Goal: Task Accomplishment & Management: Use online tool/utility

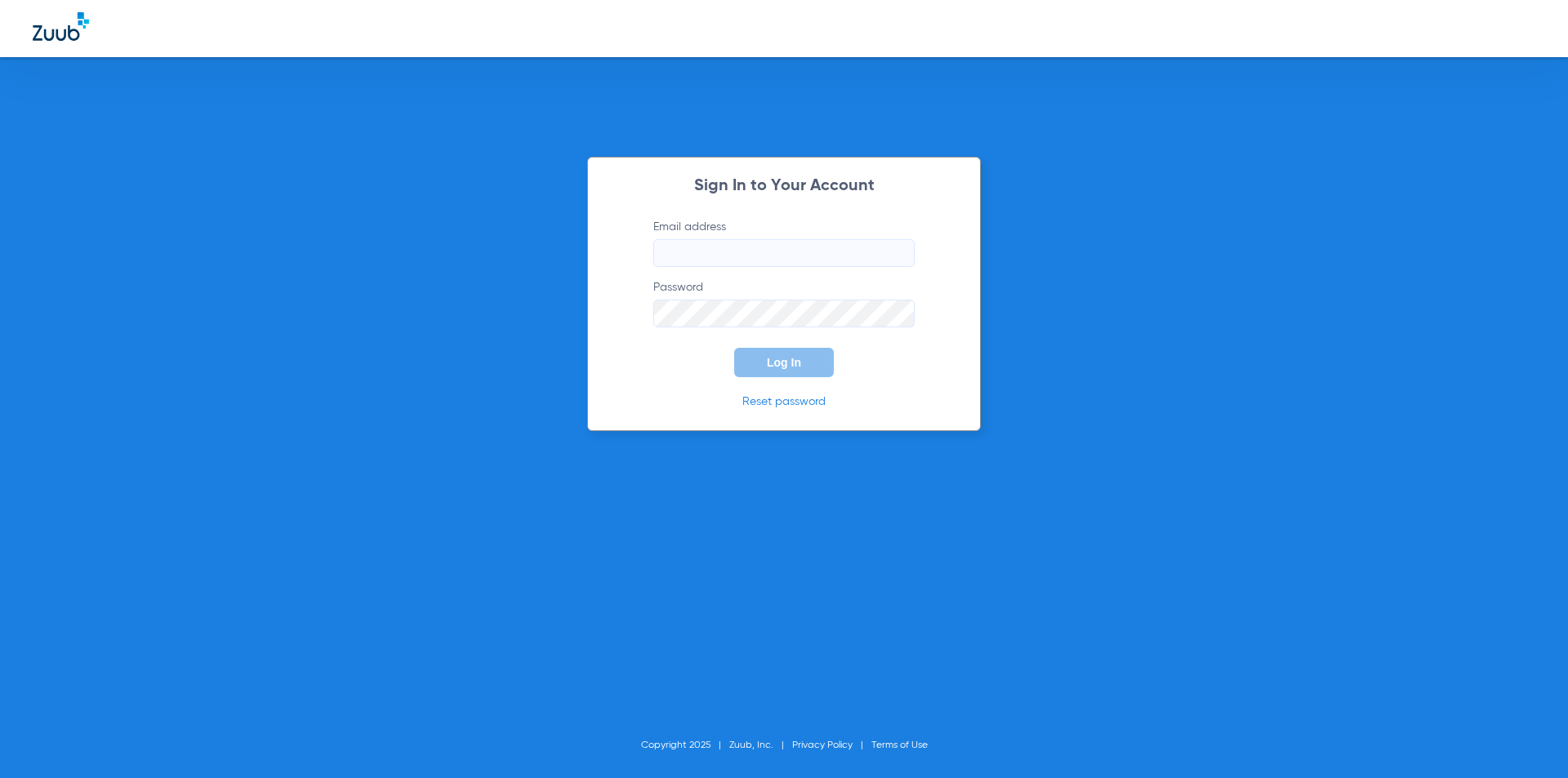
type input "[PERSON_NAME][EMAIL_ADDRESS][PERSON_NAME][DOMAIN_NAME]"
click at [794, 382] on div "Sign In to Your Account Email address [PERSON_NAME][EMAIL_ADDRESS][PERSON_NAME]…" at bounding box center [784, 294] width 394 height 275
click at [790, 374] on button "Log In" at bounding box center [784, 363] width 100 height 30
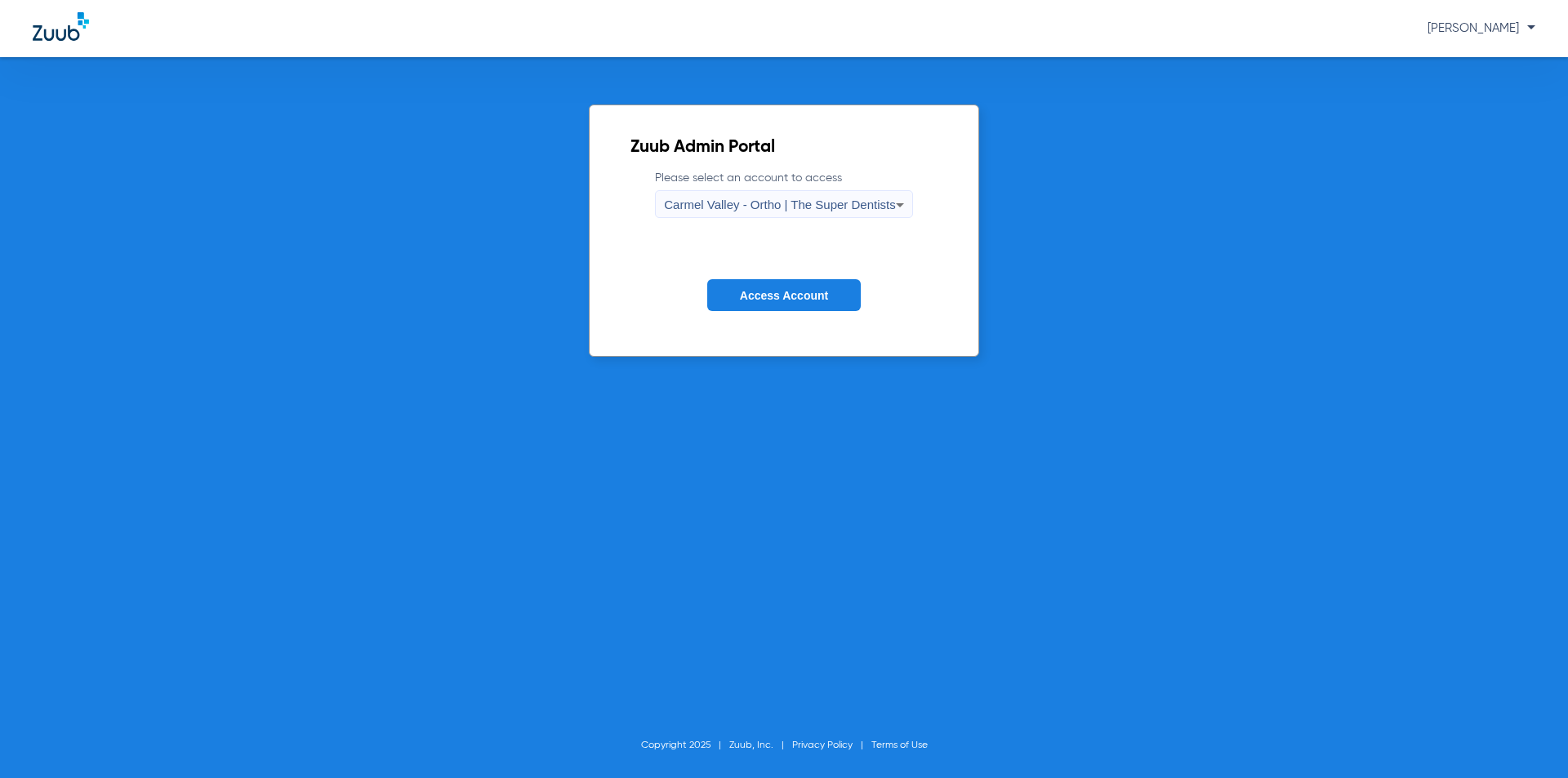
click at [902, 203] on icon at bounding box center [900, 204] width 19 height 19
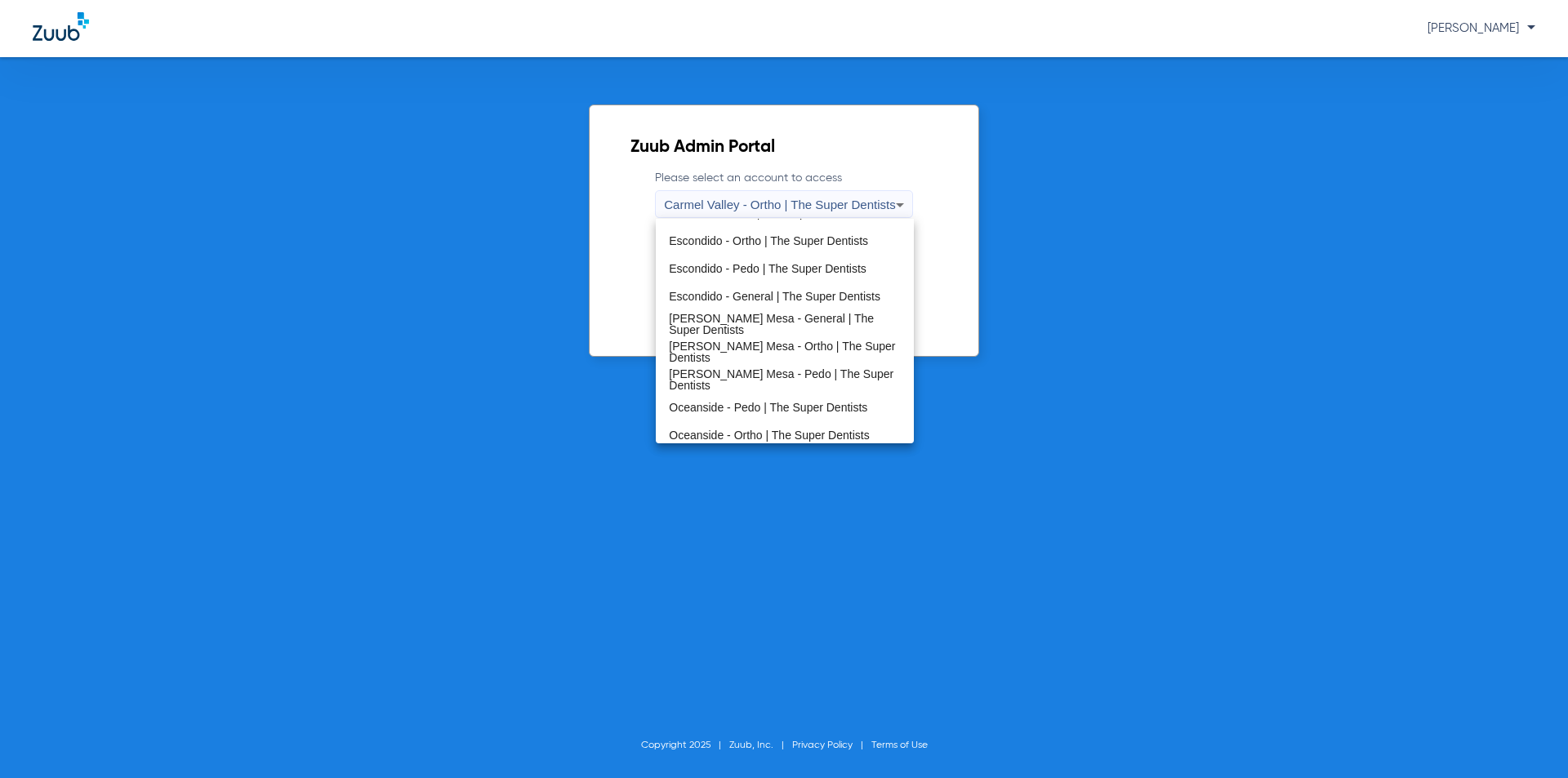
scroll to position [192, 0]
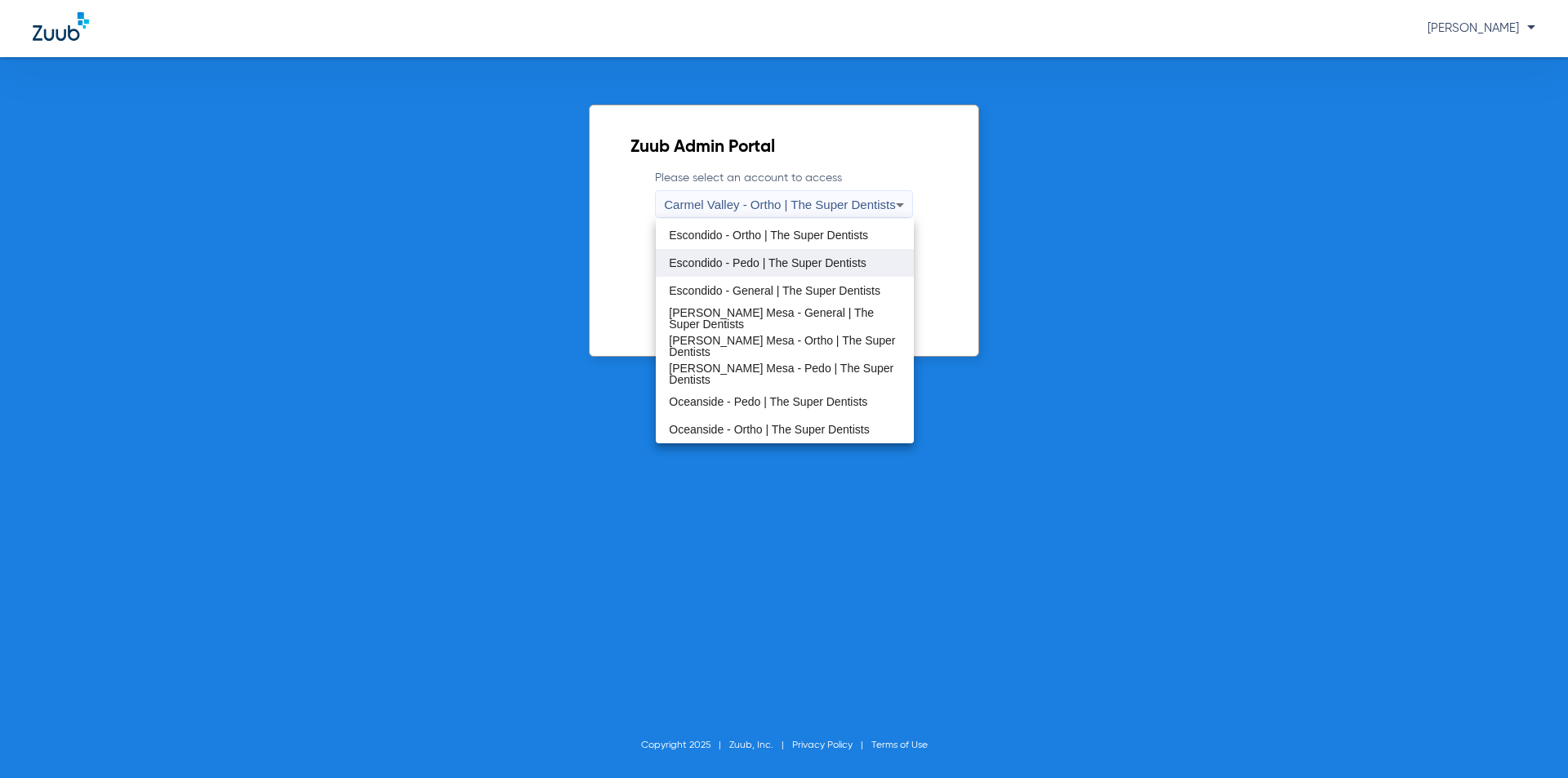
click at [834, 264] on span "Escondido - Pedo | The Super Dentists" at bounding box center [767, 262] width 197 height 11
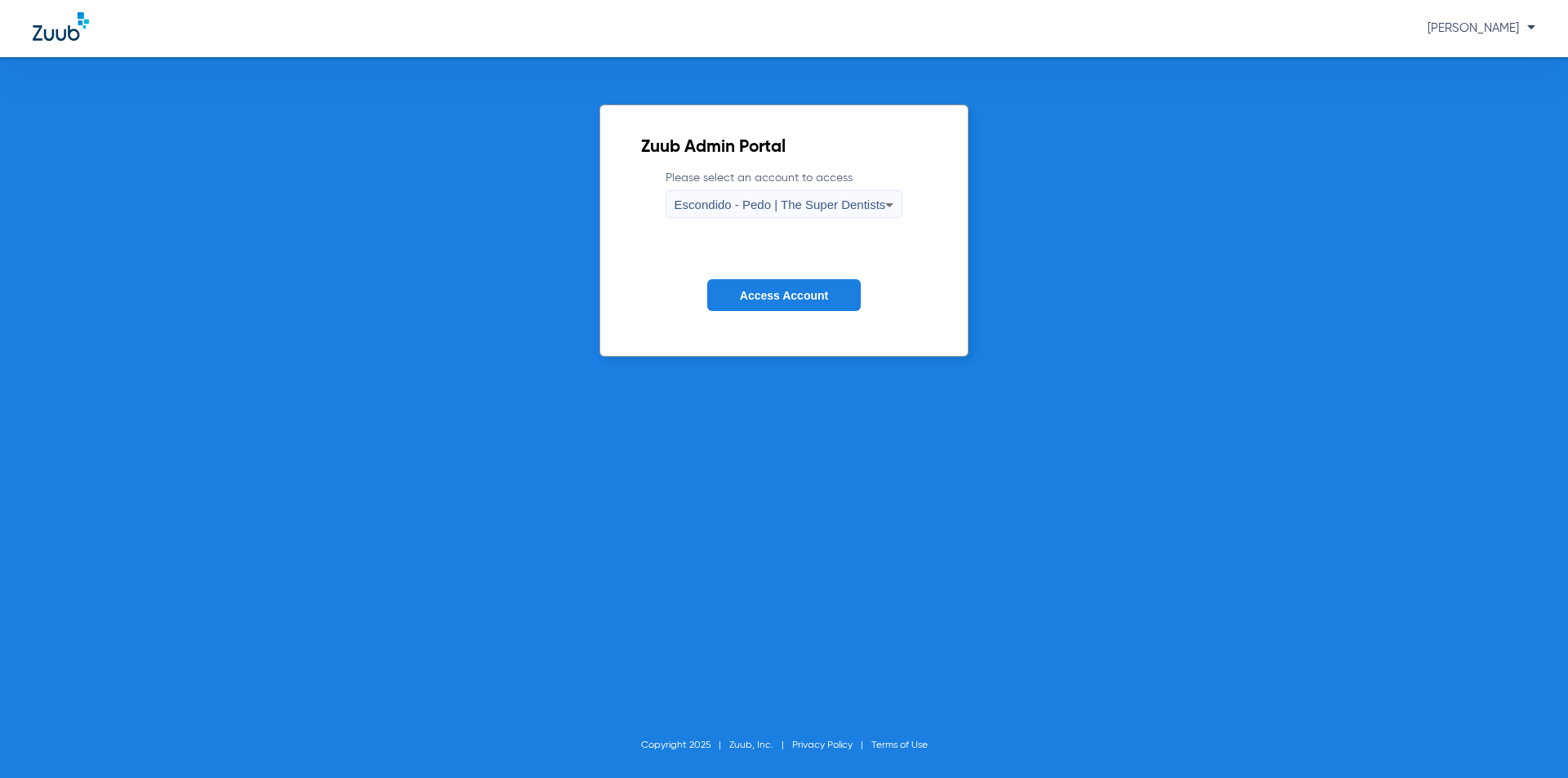
click at [758, 300] on span "Access Account" at bounding box center [784, 296] width 89 height 13
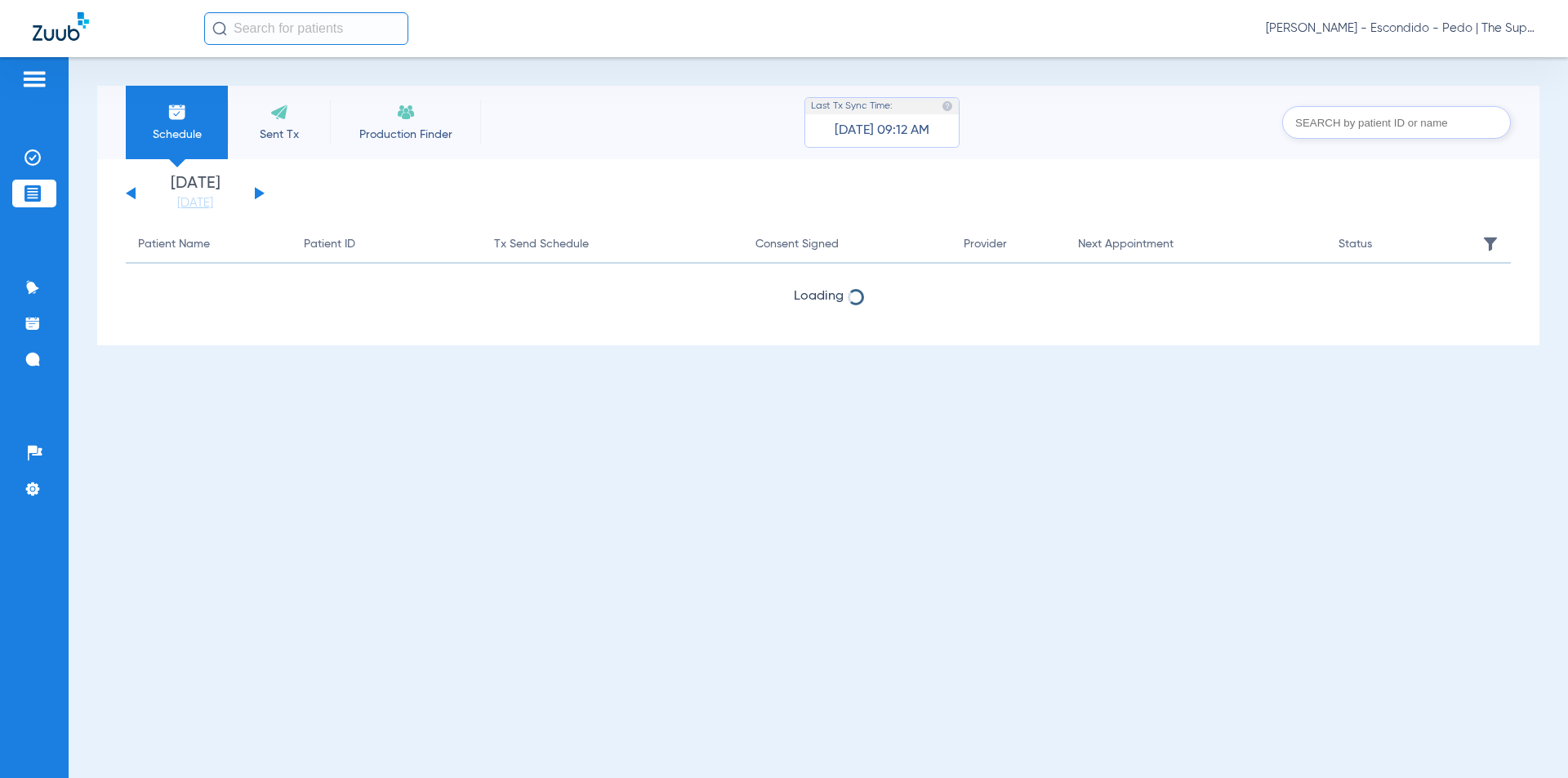
click at [264, 30] on input "text" at bounding box center [306, 28] width 204 height 32
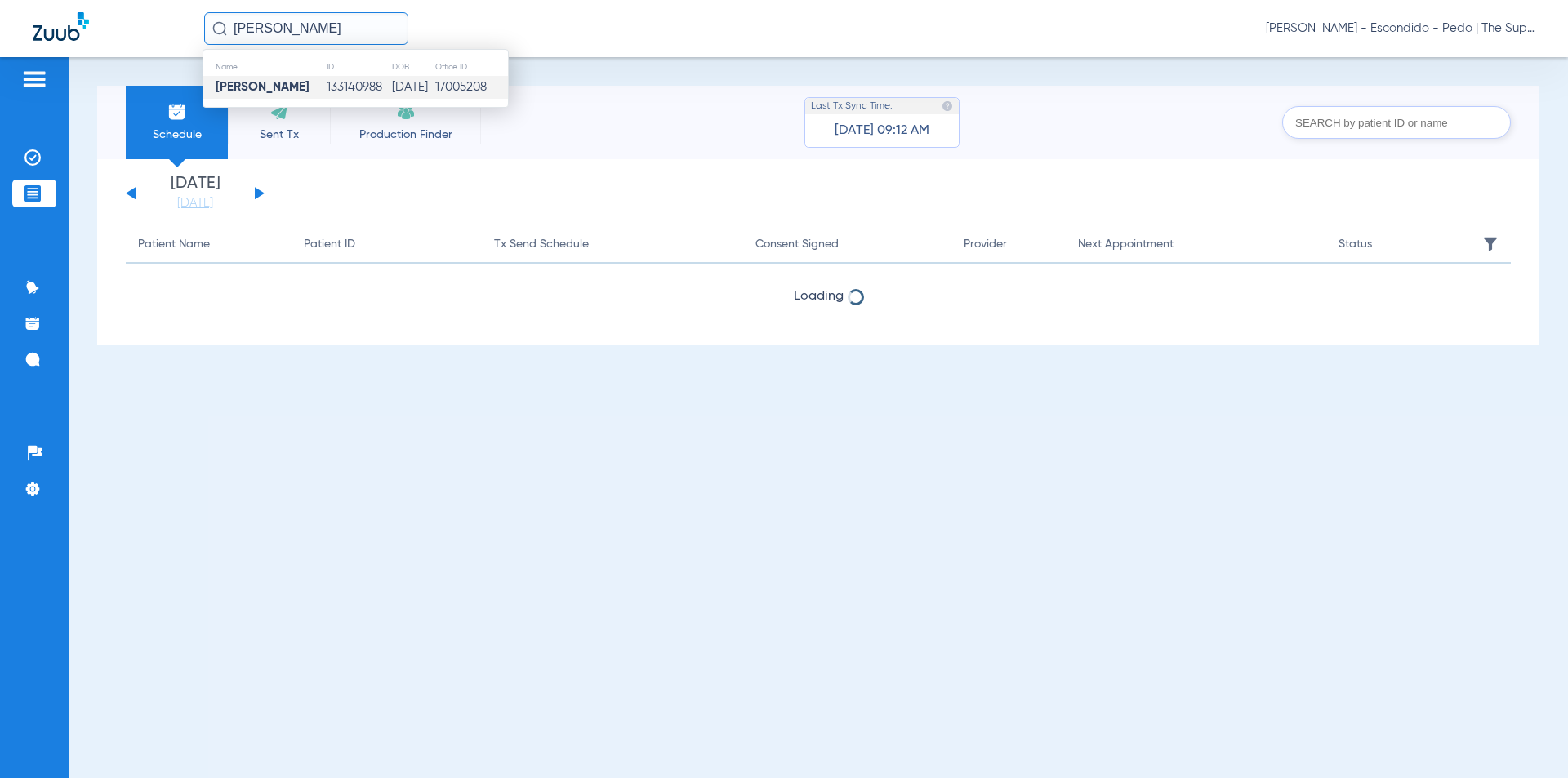
type input "[PERSON_NAME]"
click at [326, 96] on td "133140988" at bounding box center [358, 88] width 65 height 23
